Goal: Transaction & Acquisition: Purchase product/service

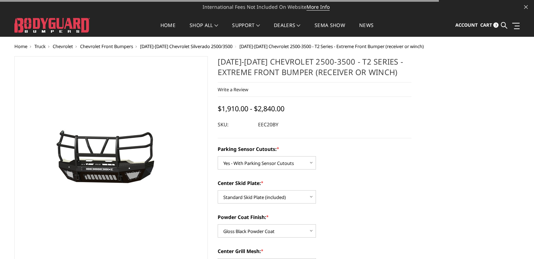
select select "3766"
select select "3768"
select select "3771"
select select "3773"
select select "3775"
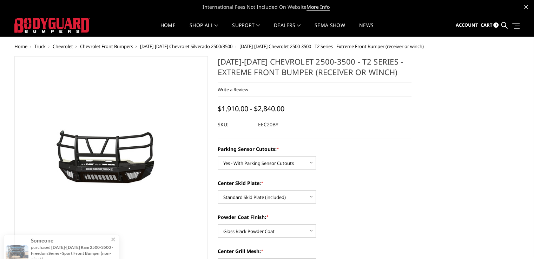
click at [109, 46] on span "Chevrolet Front Bumpers" at bounding box center [106, 46] width 53 height 6
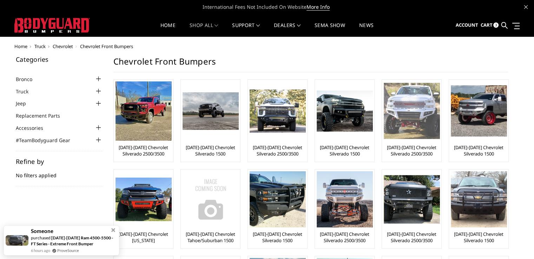
click at [395, 126] on img at bounding box center [412, 111] width 56 height 56
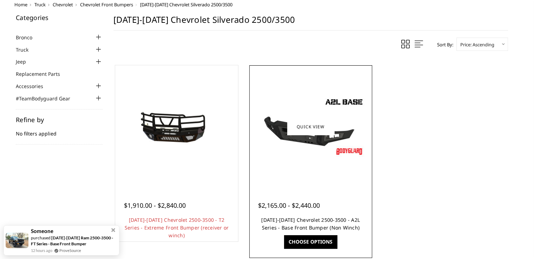
scroll to position [105, 0]
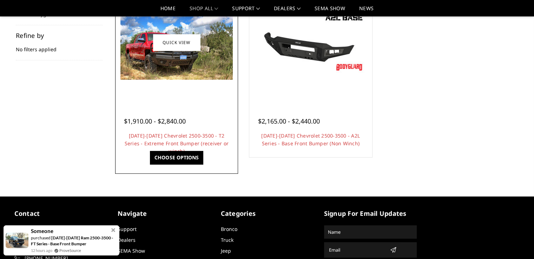
click at [178, 118] on span "$1,910.00 - $2,840.00" at bounding box center [155, 121] width 62 height 8
click at [188, 155] on link "Choose Options" at bounding box center [176, 157] width 53 height 13
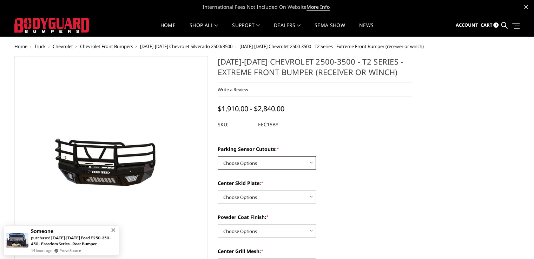
click at [244, 163] on select "Choose Options Yes - With Parking Sensor Cutouts" at bounding box center [267, 162] width 98 height 13
select select "3799"
click at [218, 156] on select "Choose Options Yes - With Parking Sensor Cutouts" at bounding box center [267, 162] width 98 height 13
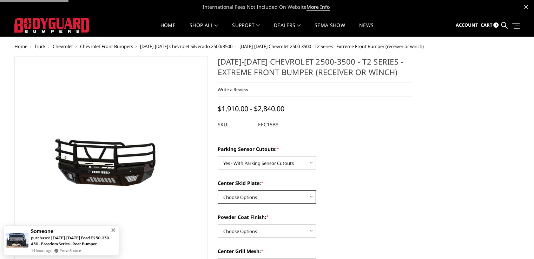
click at [254, 195] on select "Choose Options 2" Receiver Tube Standard Skid Plate (included) Winch Mount Skid…" at bounding box center [267, 196] width 98 height 13
select select "3800"
click at [218, 190] on select "Choose Options 2" Receiver Tube Standard Skid Plate (included) Winch Mount Skid…" at bounding box center [267, 196] width 98 height 13
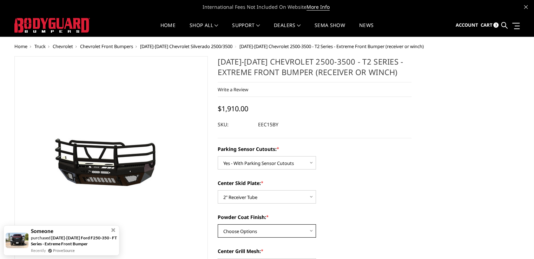
click at [253, 229] on select "Choose Options Bare Metal Gloss Black Powder Coat Textured Black Powder Coat" at bounding box center [267, 231] width 98 height 13
select select "3804"
click at [218, 225] on select "Choose Options Bare Metal Gloss Black Powder Coat Textured Black Powder Coat" at bounding box center [267, 231] width 98 height 13
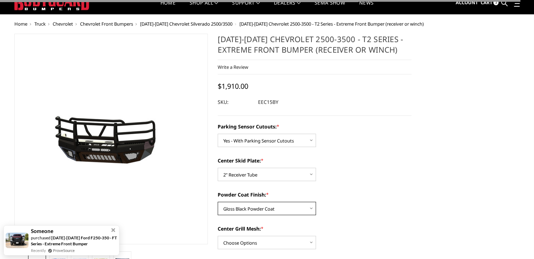
scroll to position [35, 0]
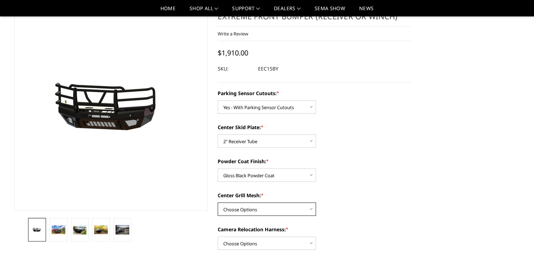
click at [250, 209] on select "Choose Options With expanded metal Without expanded metal" at bounding box center [267, 209] width 98 height 13
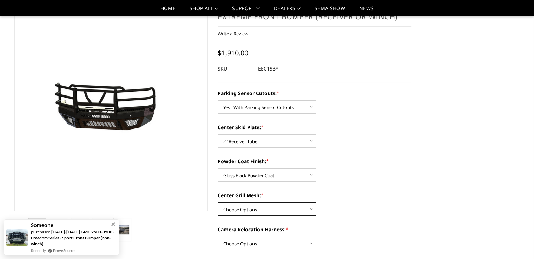
select select "3806"
click at [218, 203] on select "Choose Options With expanded metal Without expanded metal" at bounding box center [267, 209] width 98 height 13
click at [244, 243] on select "Choose Options With camera harness Without camera harness" at bounding box center [267, 243] width 98 height 13
select select "3808"
click at [218, 237] on select "Choose Options With camera harness Without camera harness" at bounding box center [267, 243] width 98 height 13
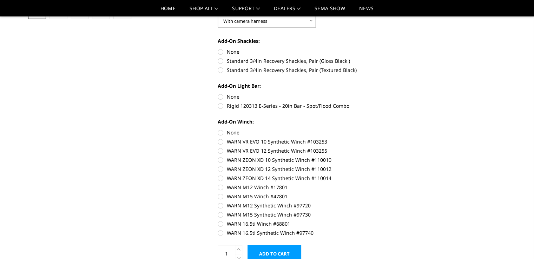
scroll to position [246, 0]
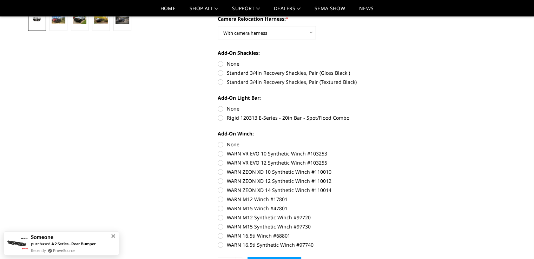
click at [218, 73] on label "Standard 3/4in Recovery Shackles, Pair (Gloss Black )" at bounding box center [315, 72] width 194 height 7
click at [412, 60] on input "Standard 3/4in Recovery Shackles, Pair (Gloss Black )" at bounding box center [412, 60] width 0 height 0
radio input "true"
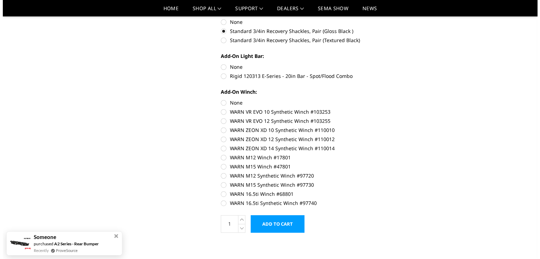
scroll to position [351, 0]
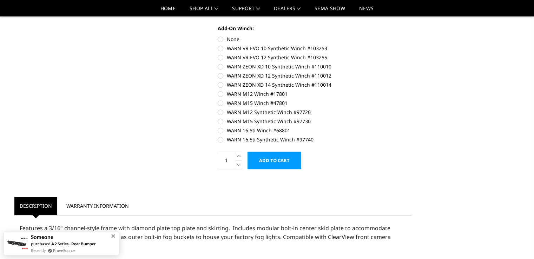
click at [269, 155] on input "Add to Cart" at bounding box center [275, 161] width 54 height 18
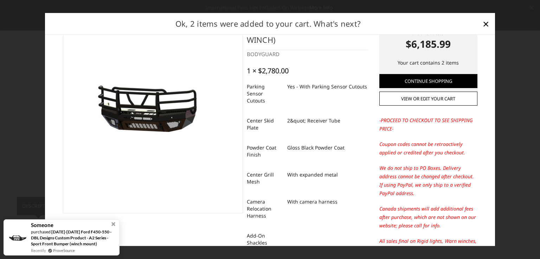
scroll to position [0, 0]
